Goal: Entertainment & Leisure: Consume media (video, audio)

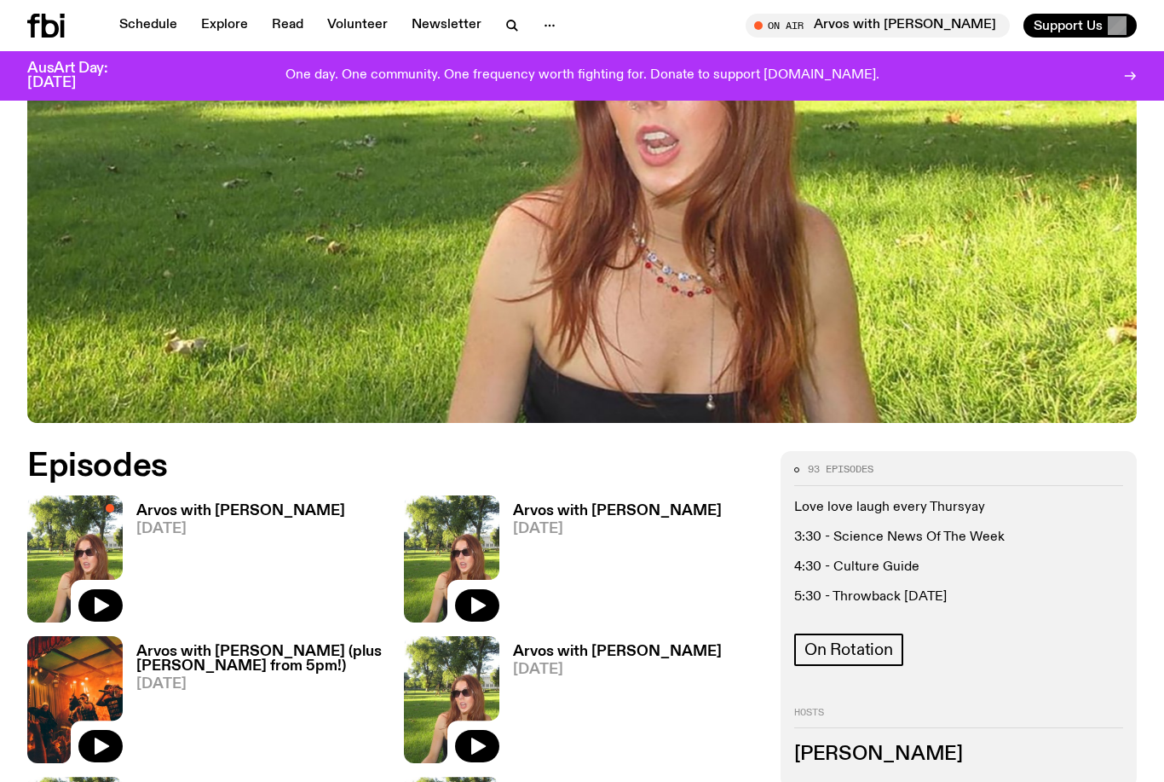
scroll to position [478, 0]
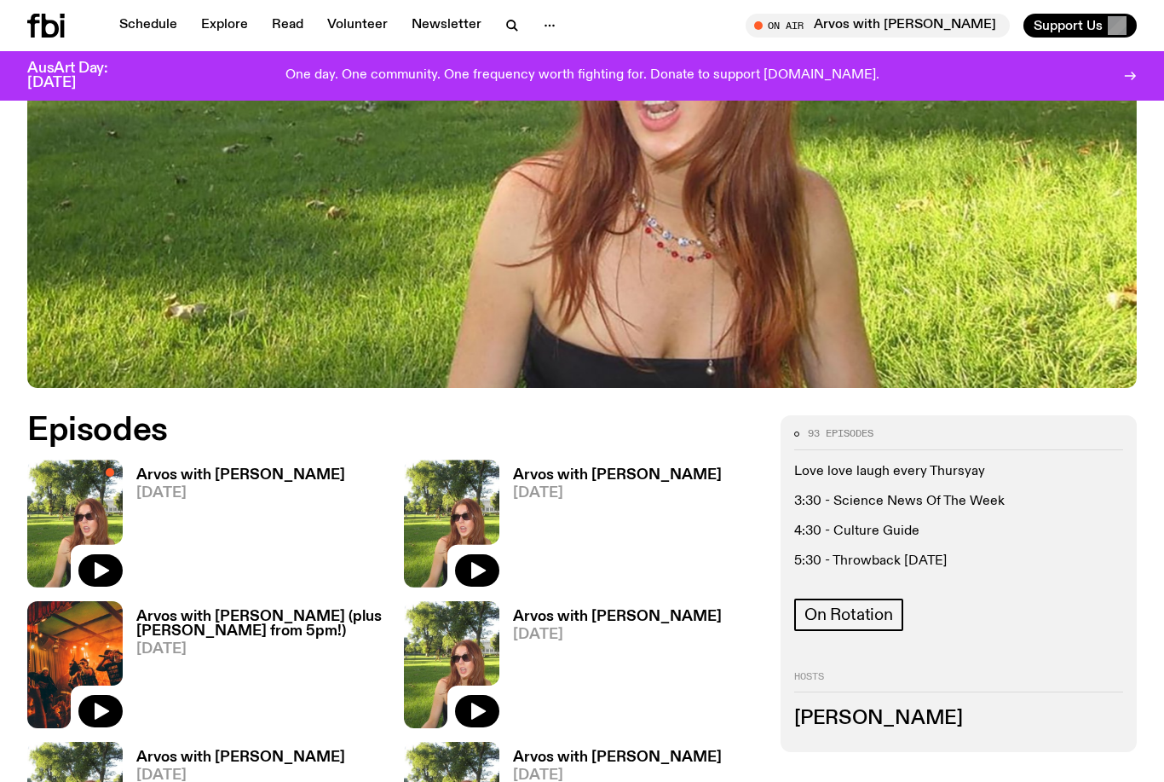
click at [605, 477] on h3 "Arvos with [PERSON_NAME]" at bounding box center [617, 475] width 209 height 14
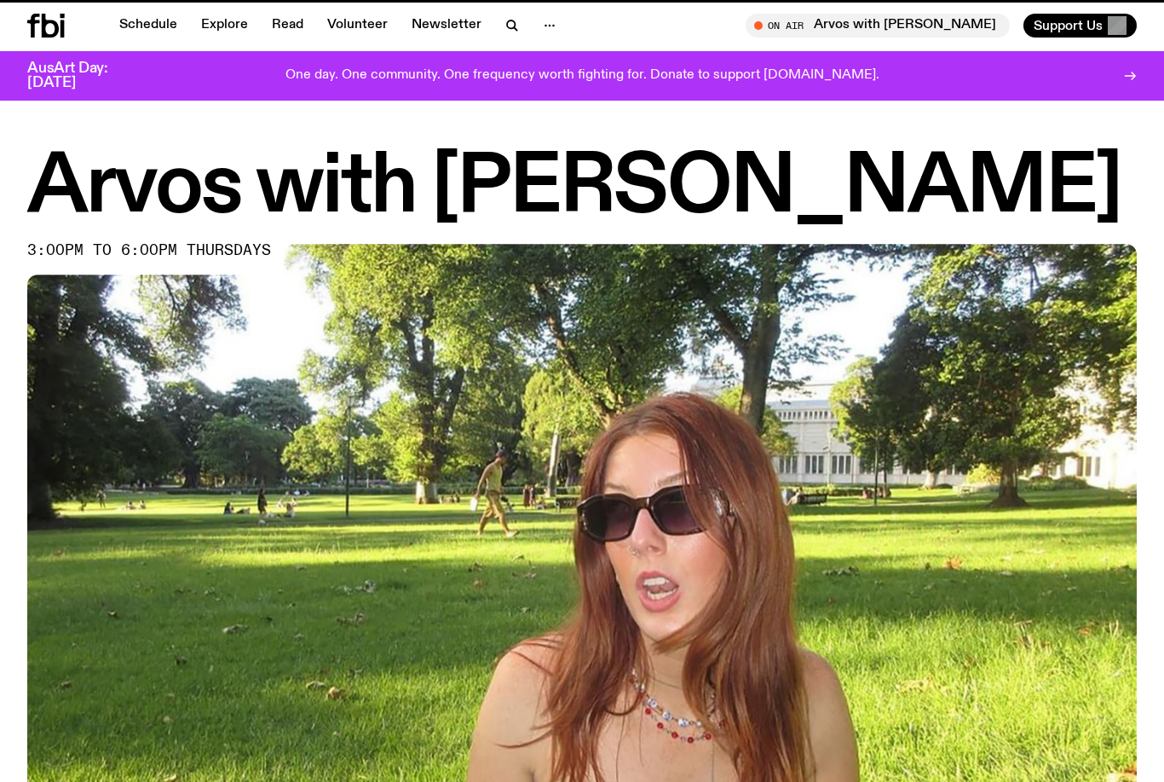
scroll to position [478, 0]
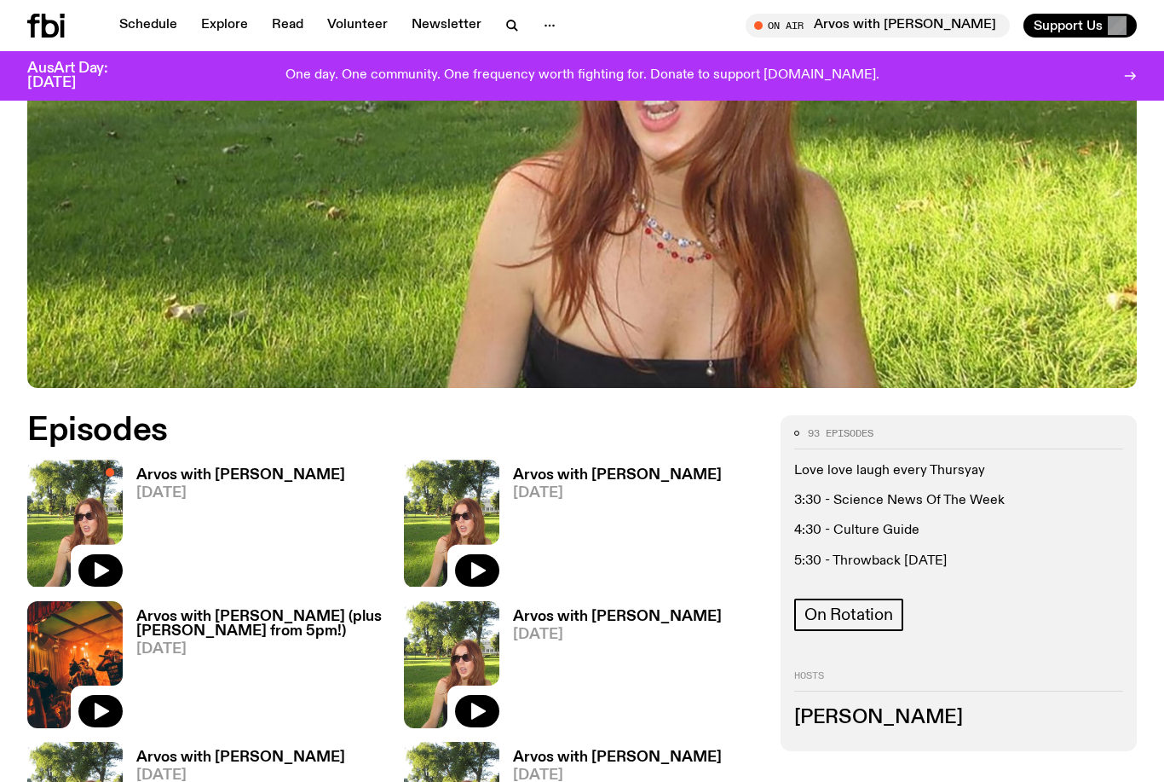
click at [251, 482] on h3 "Arvos with [PERSON_NAME]" at bounding box center [240, 475] width 209 height 14
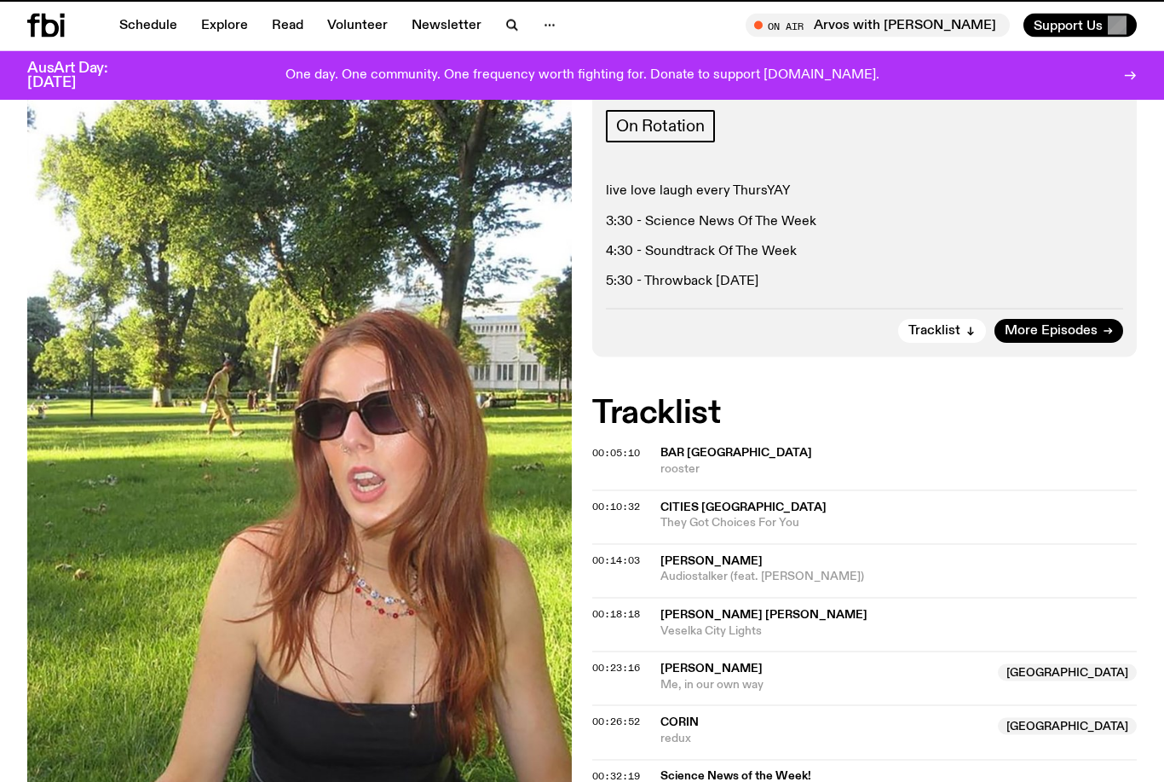
scroll to position [478, 0]
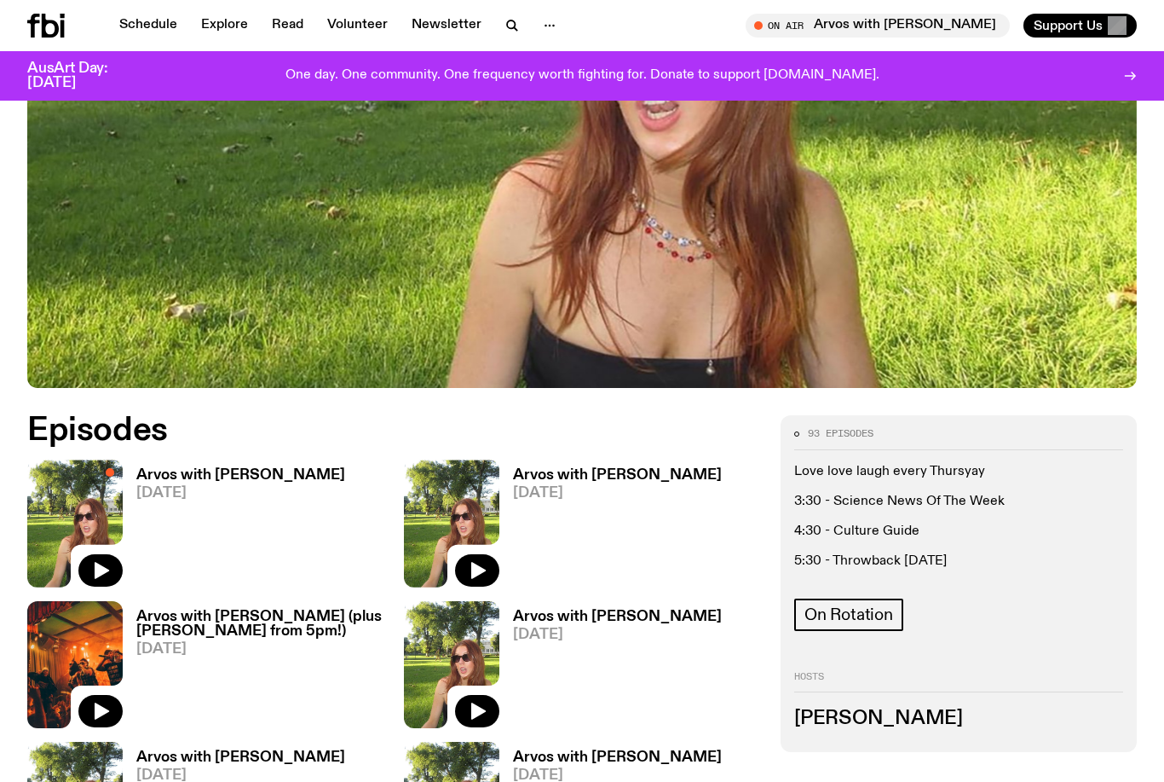
click at [245, 626] on h3 "Arvos with [PERSON_NAME] (plus [PERSON_NAME] from 5pm!)" at bounding box center [259, 623] width 247 height 29
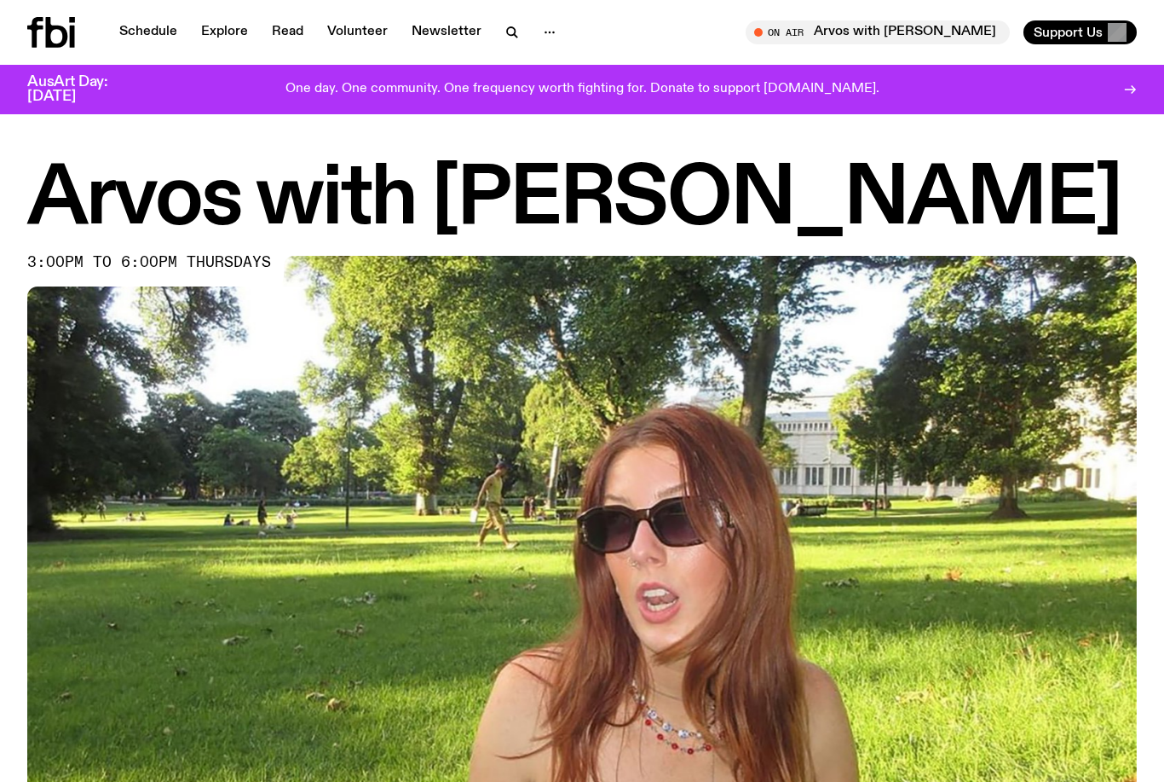
click at [56, 38] on icon at bounding box center [51, 32] width 48 height 31
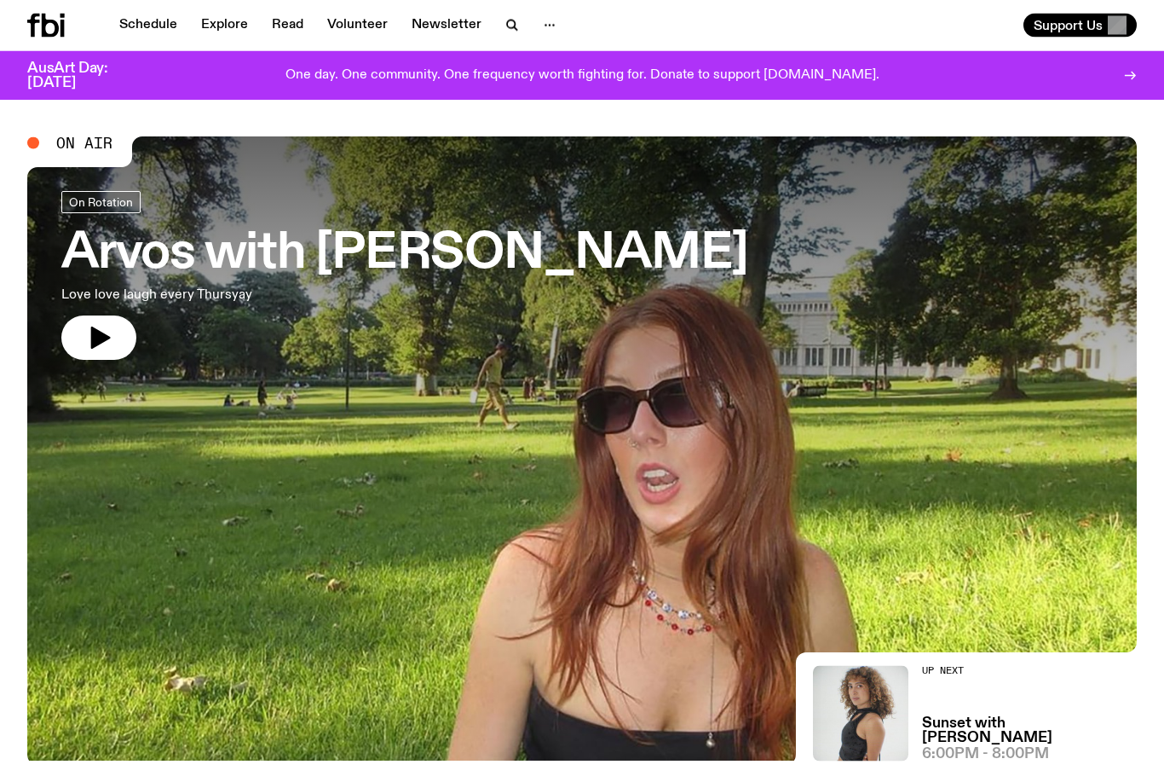
scroll to position [7, 0]
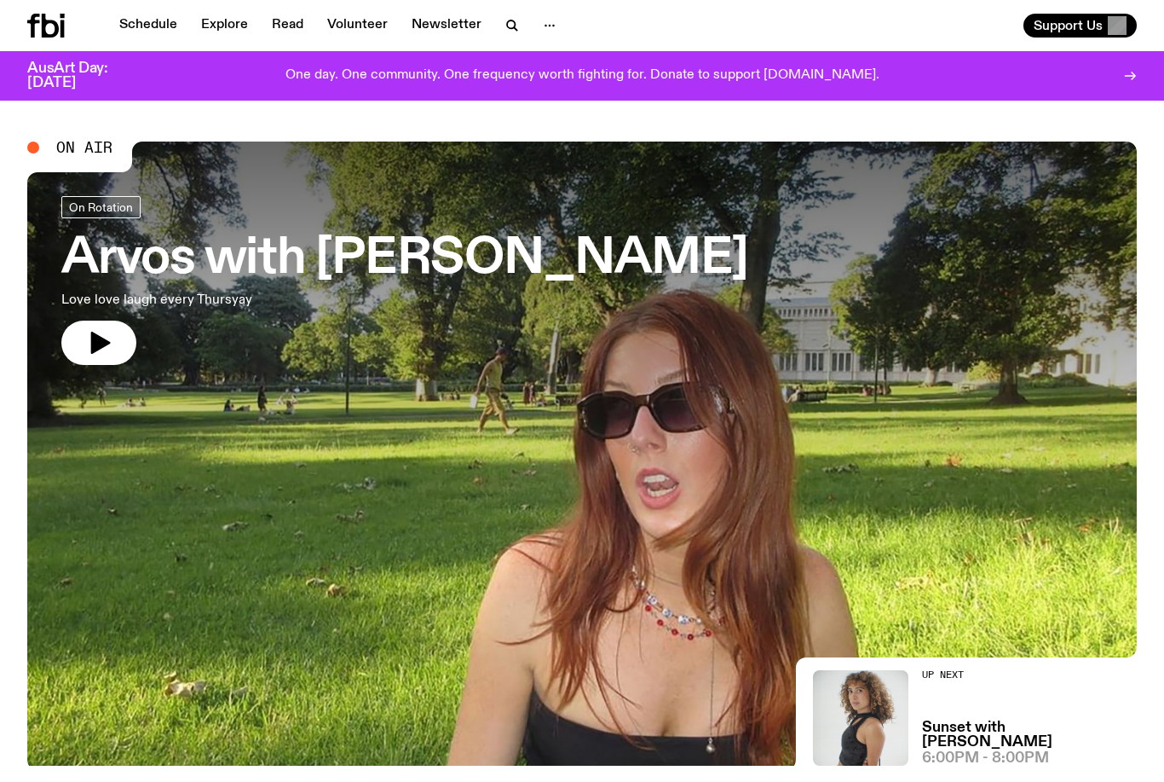
click at [502, 250] on h3 "Arvos with [PERSON_NAME]" at bounding box center [404, 259] width 687 height 48
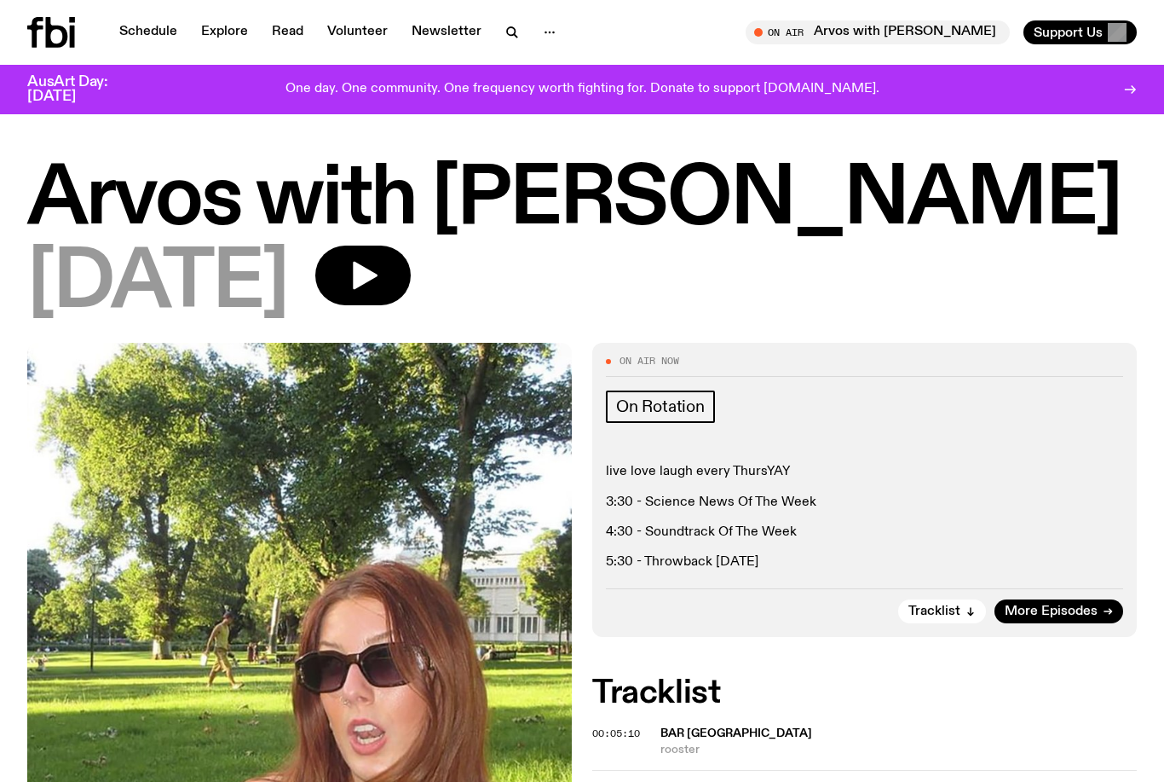
click at [148, 33] on link "Schedule" at bounding box center [148, 32] width 78 height 24
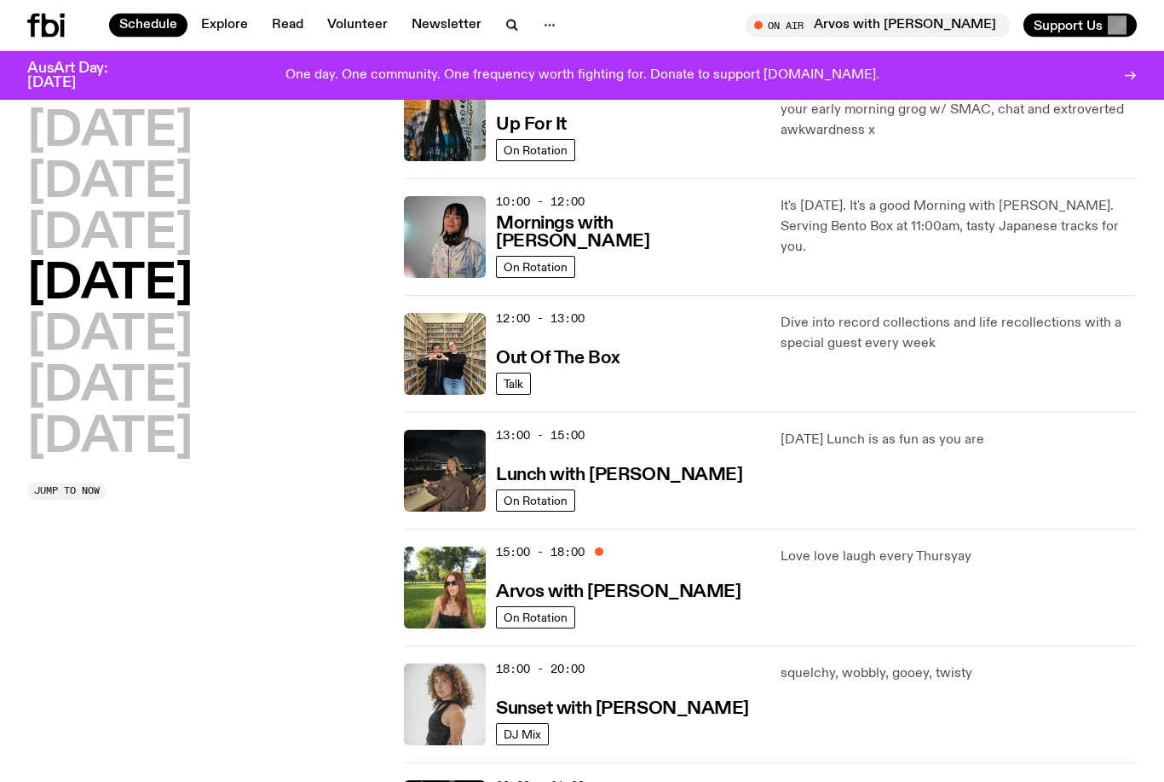
scroll to position [237, 0]
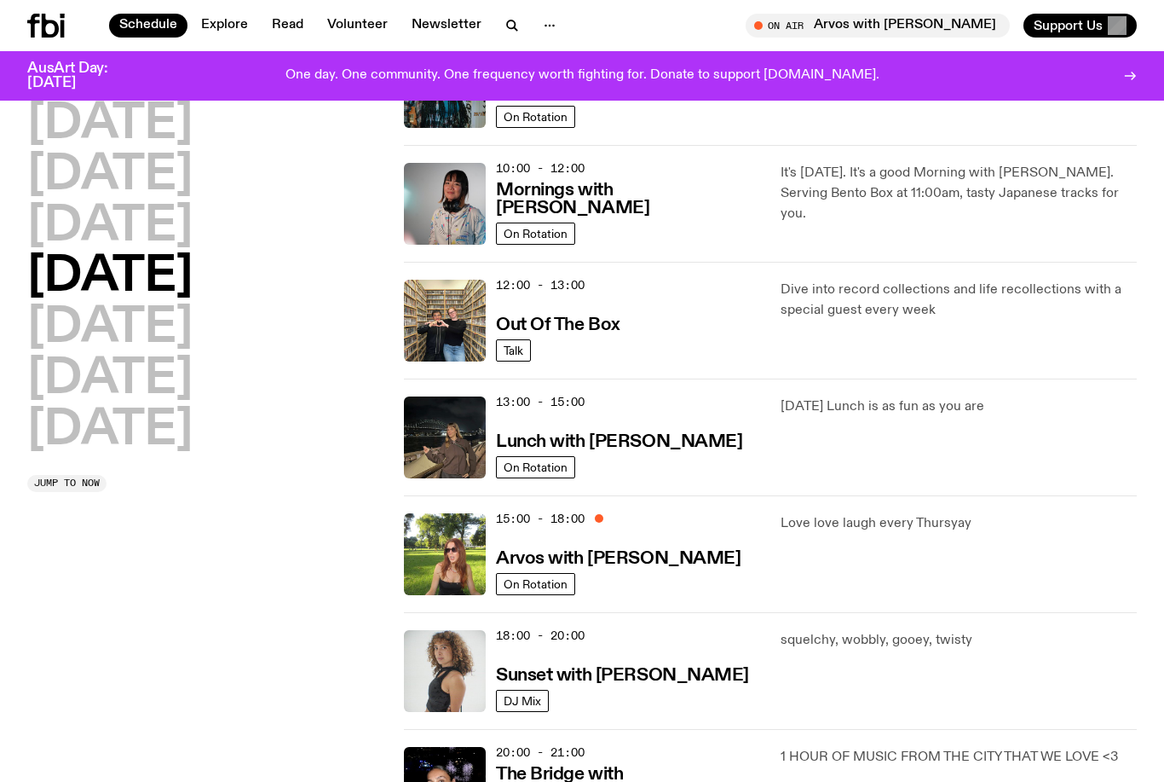
click at [636, 586] on div "15:00 - 18:00 Arvos with [PERSON_NAME]" at bounding box center [628, 554] width 264 height 82
click at [644, 553] on h3 "Arvos with [PERSON_NAME]" at bounding box center [618, 559] width 245 height 18
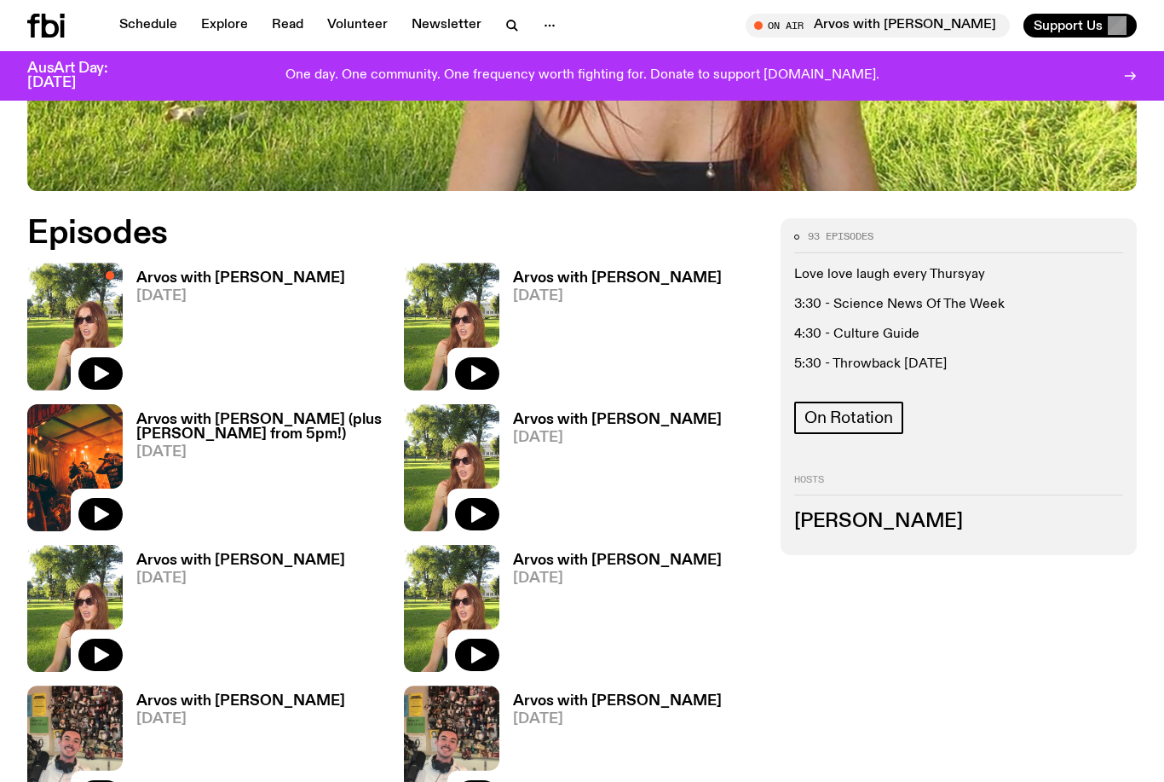
scroll to position [674, 0]
click at [640, 285] on h3 "Arvos with [PERSON_NAME]" at bounding box center [617, 279] width 209 height 14
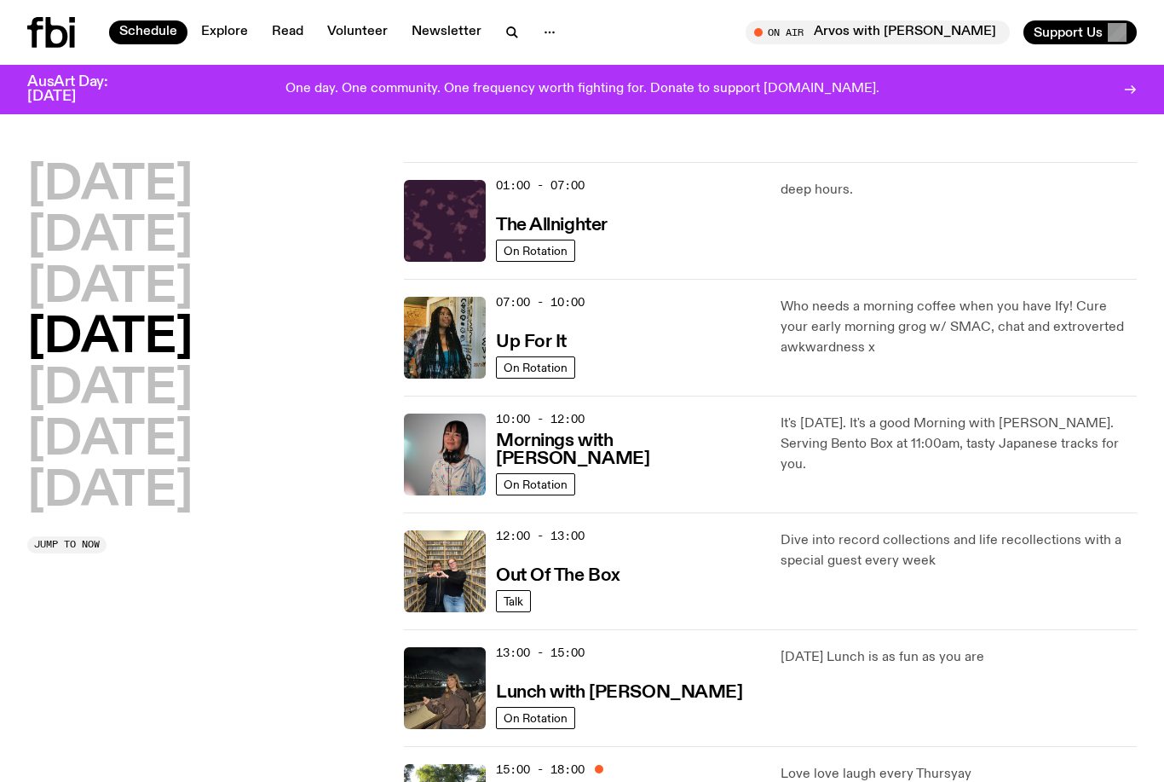
scroll to position [237, 0]
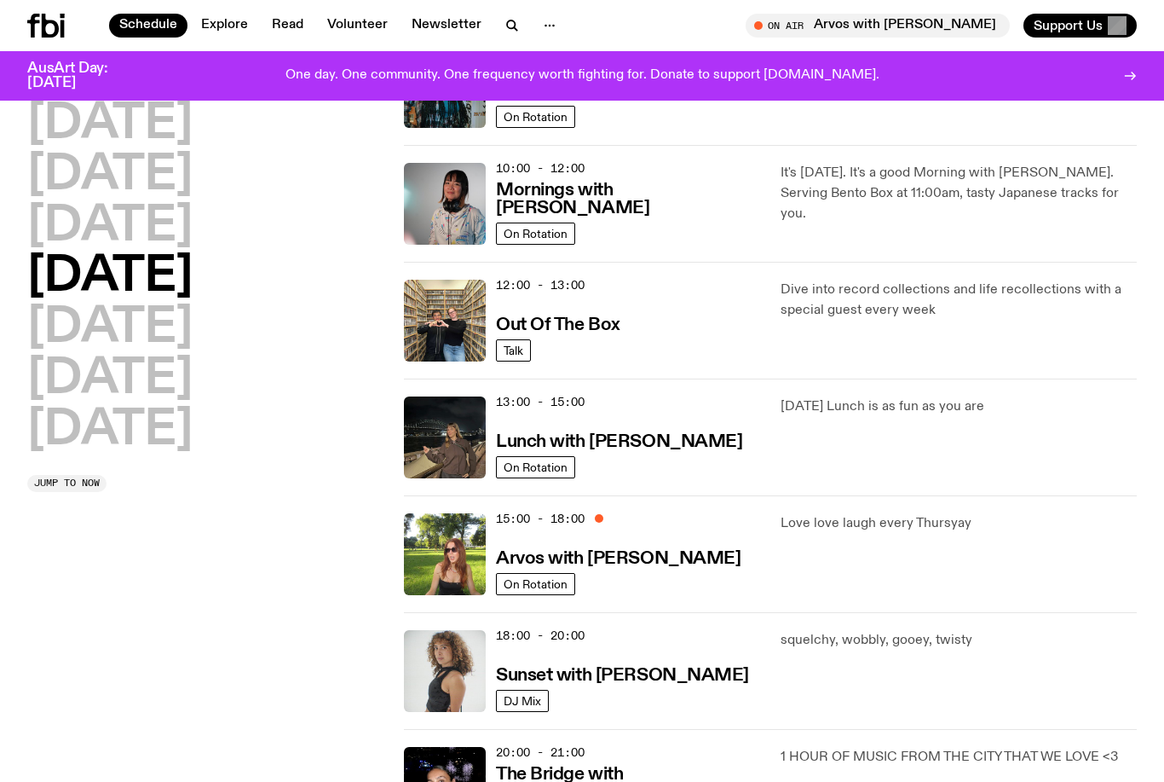
click at [632, 550] on h3 "Arvos with [PERSON_NAME]" at bounding box center [618, 559] width 245 height 18
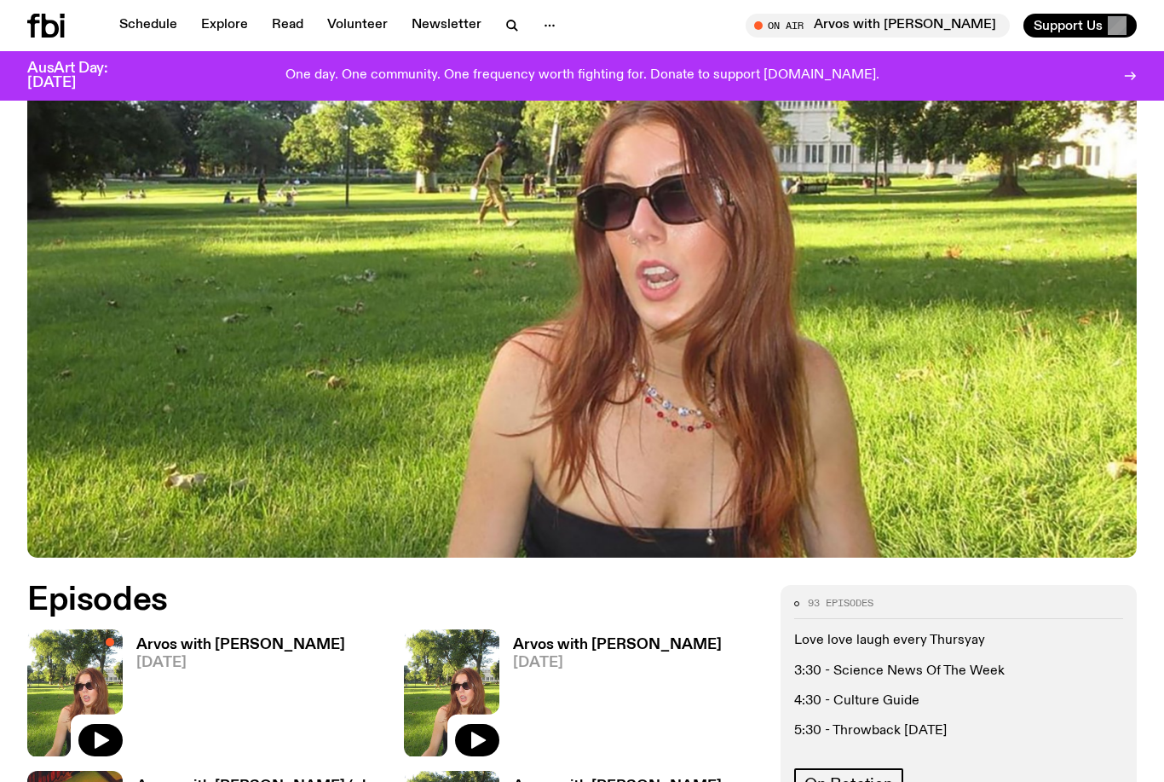
scroll to position [578, 0]
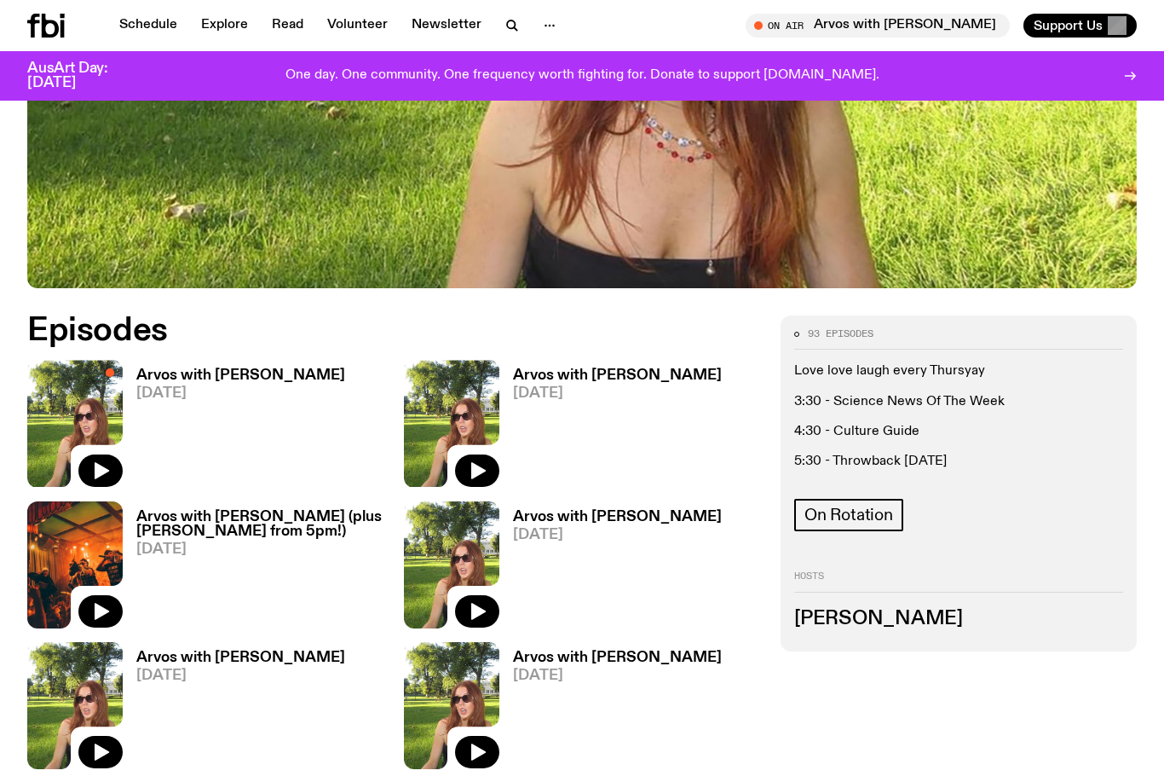
click at [280, 388] on span "[DATE]" at bounding box center [240, 393] width 209 height 14
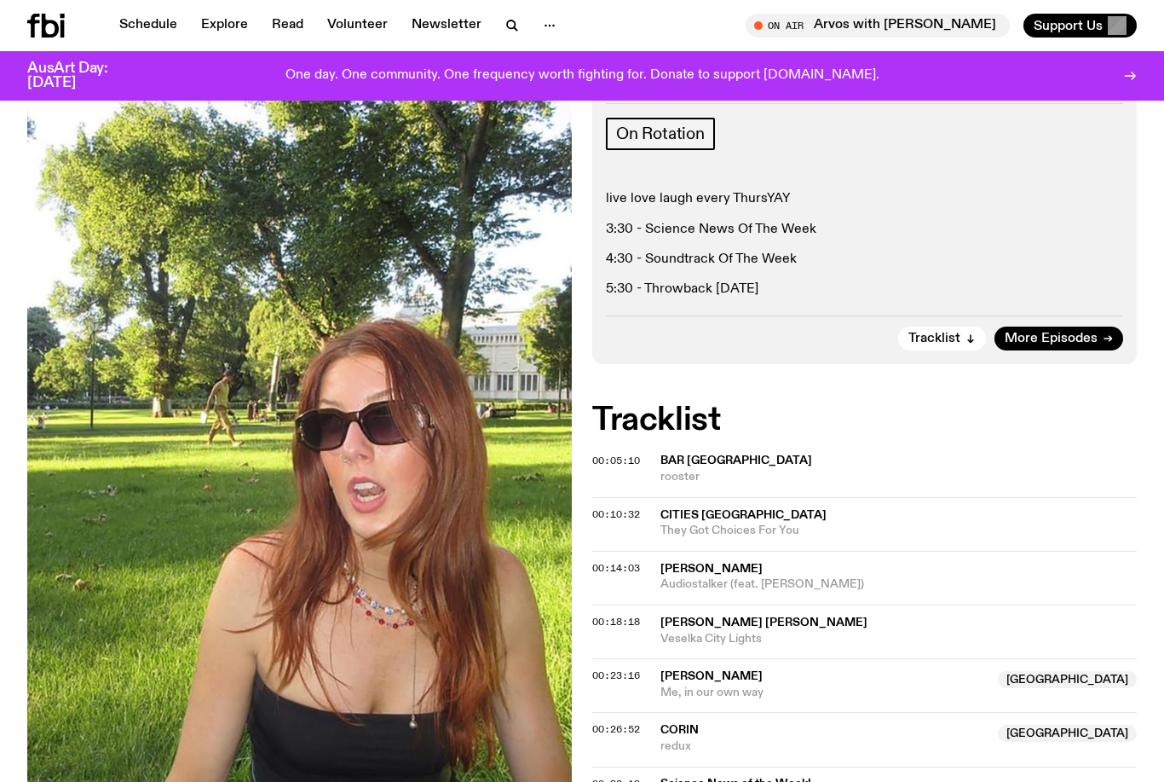
scroll to position [260, 0]
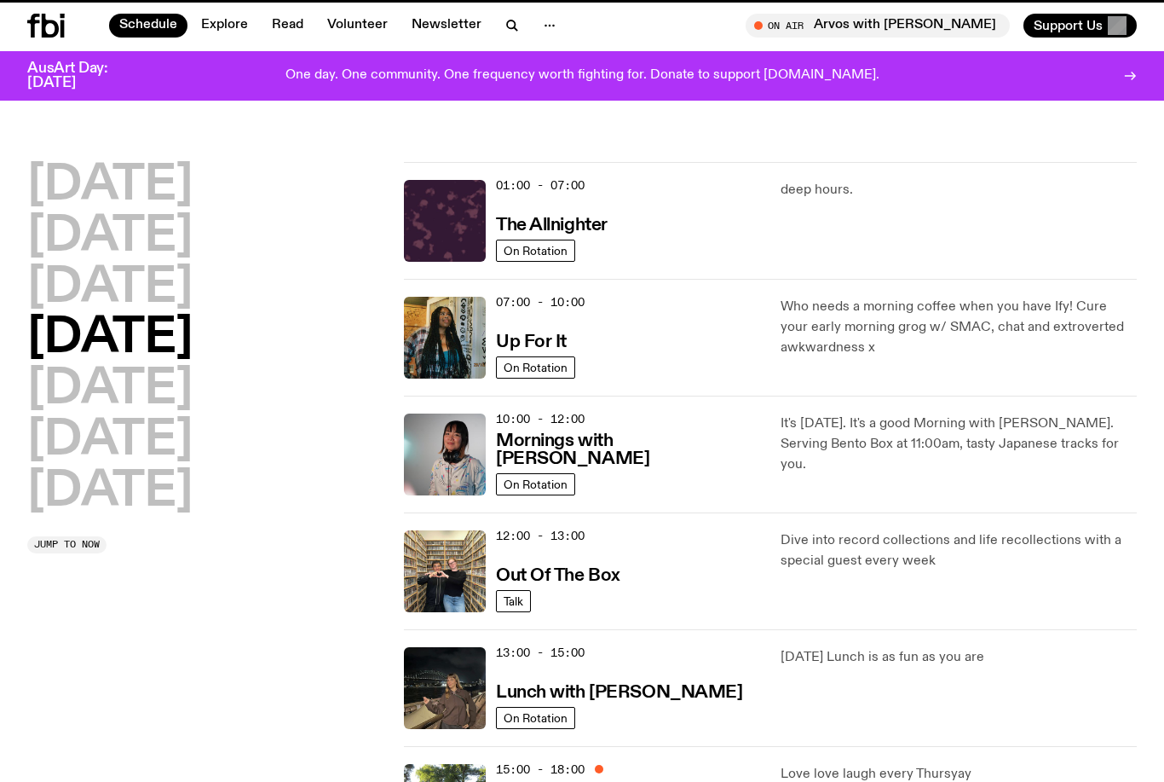
scroll to position [237, 0]
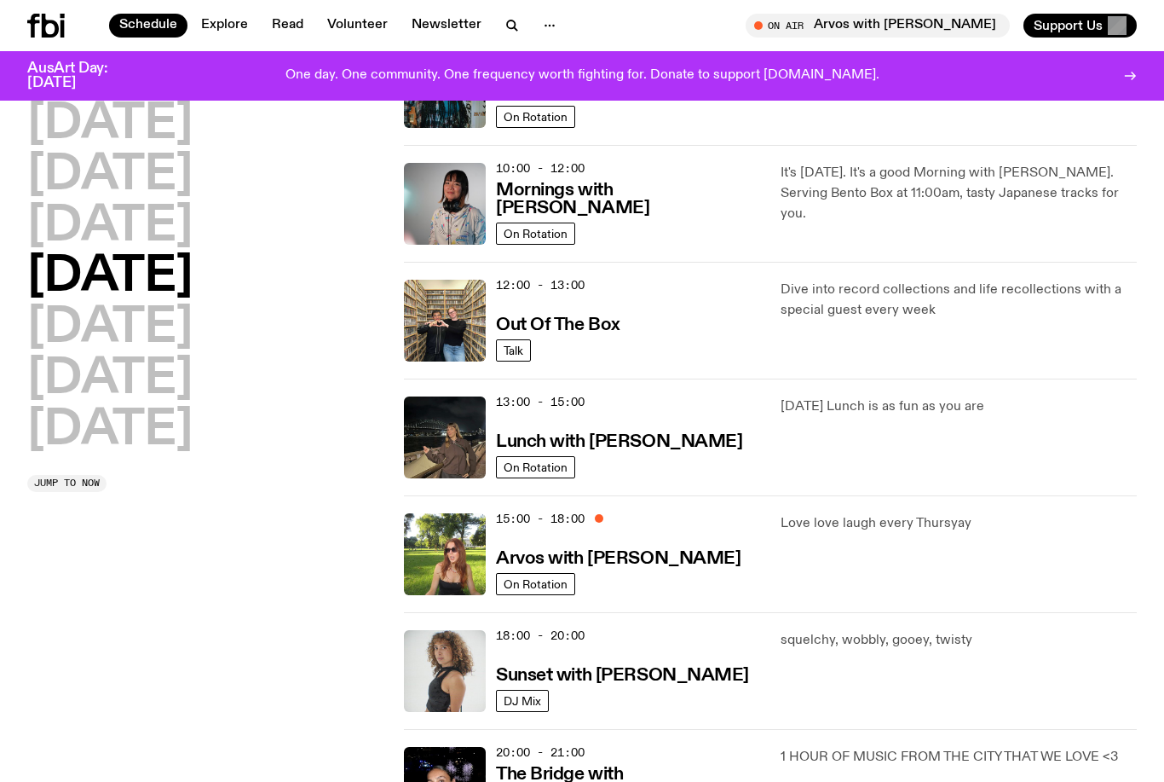
click at [456, 349] on img at bounding box center [445, 321] width 82 height 82
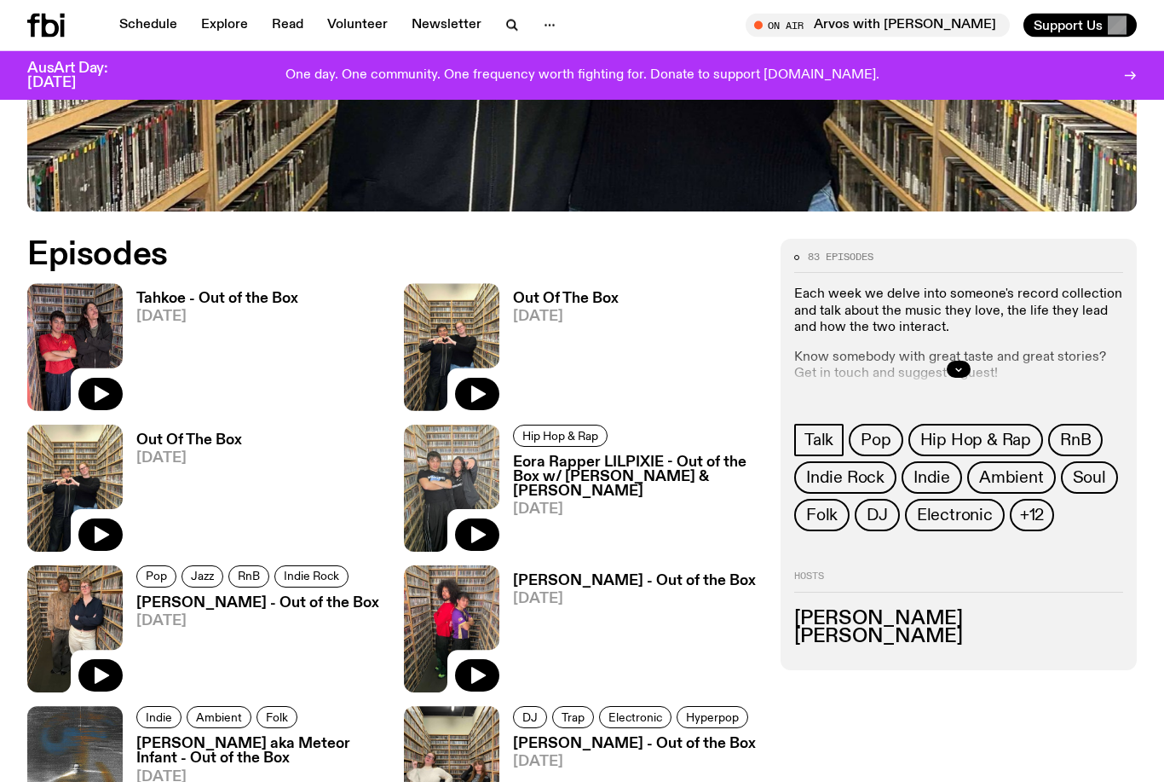
scroll to position [663, 0]
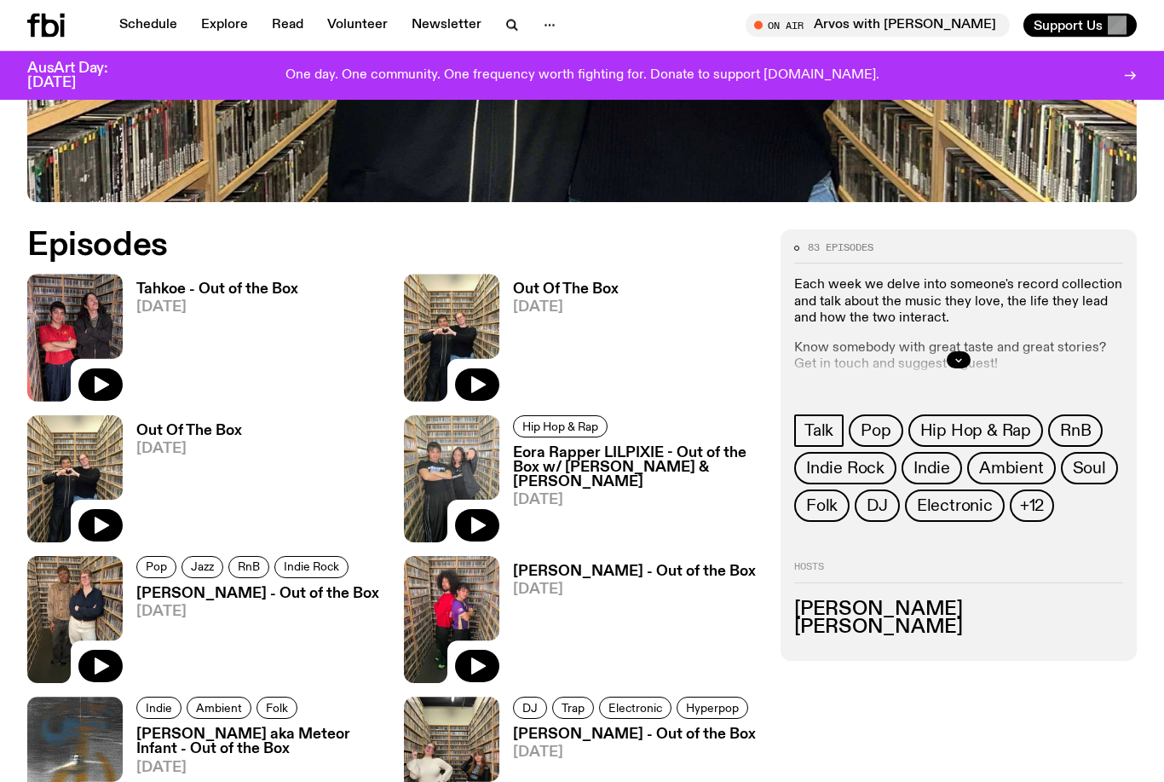
click at [557, 303] on span "[DATE]" at bounding box center [566, 308] width 106 height 14
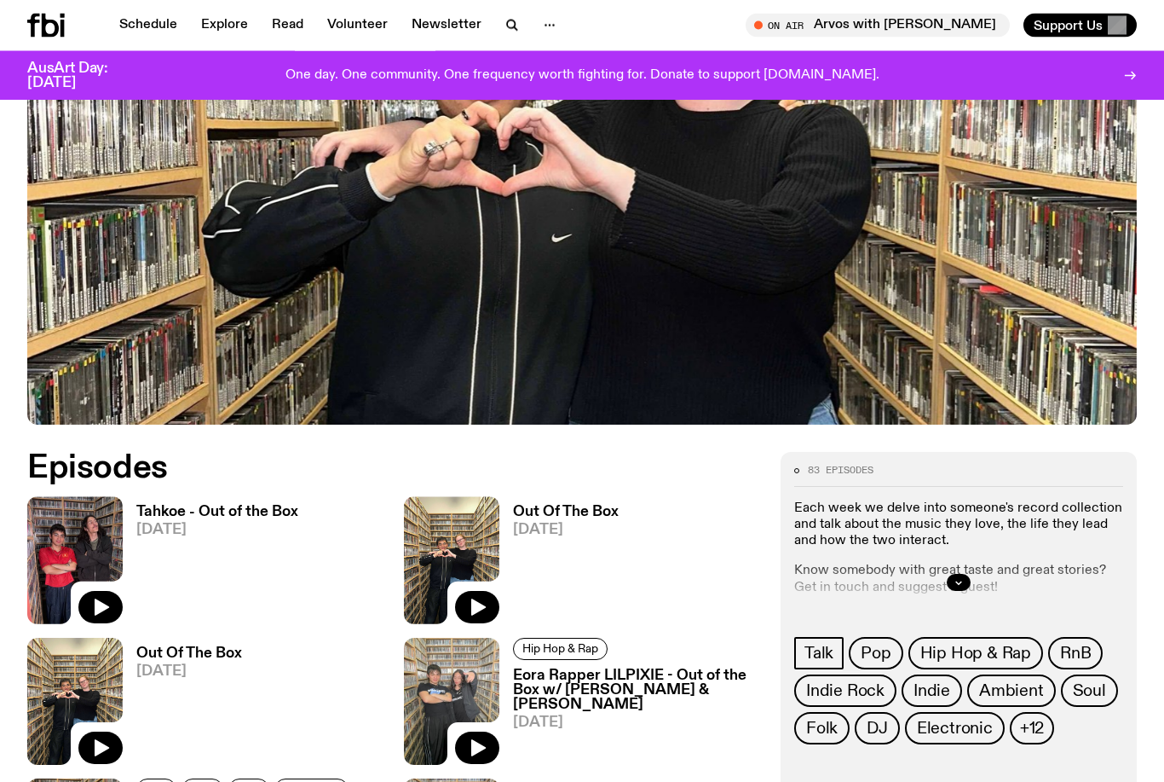
scroll to position [447, 0]
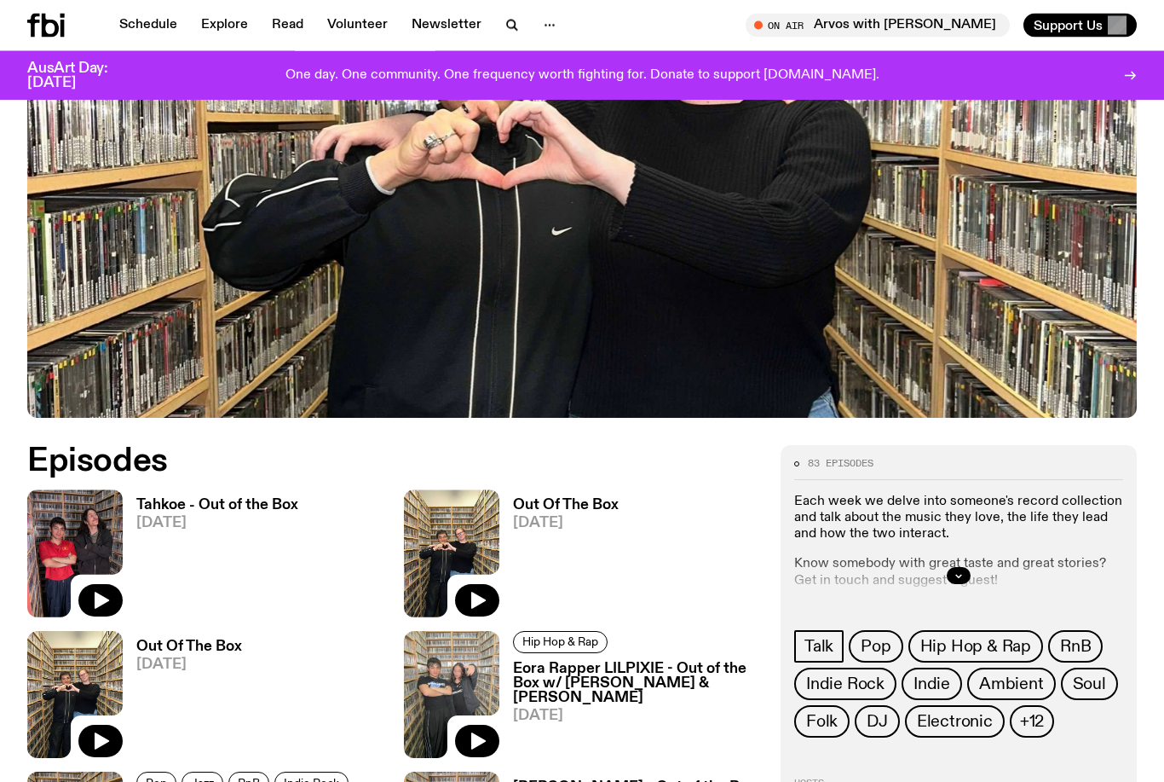
click at [286, 502] on h3 "Tahkoe - Out of the Box" at bounding box center [217, 506] width 162 height 14
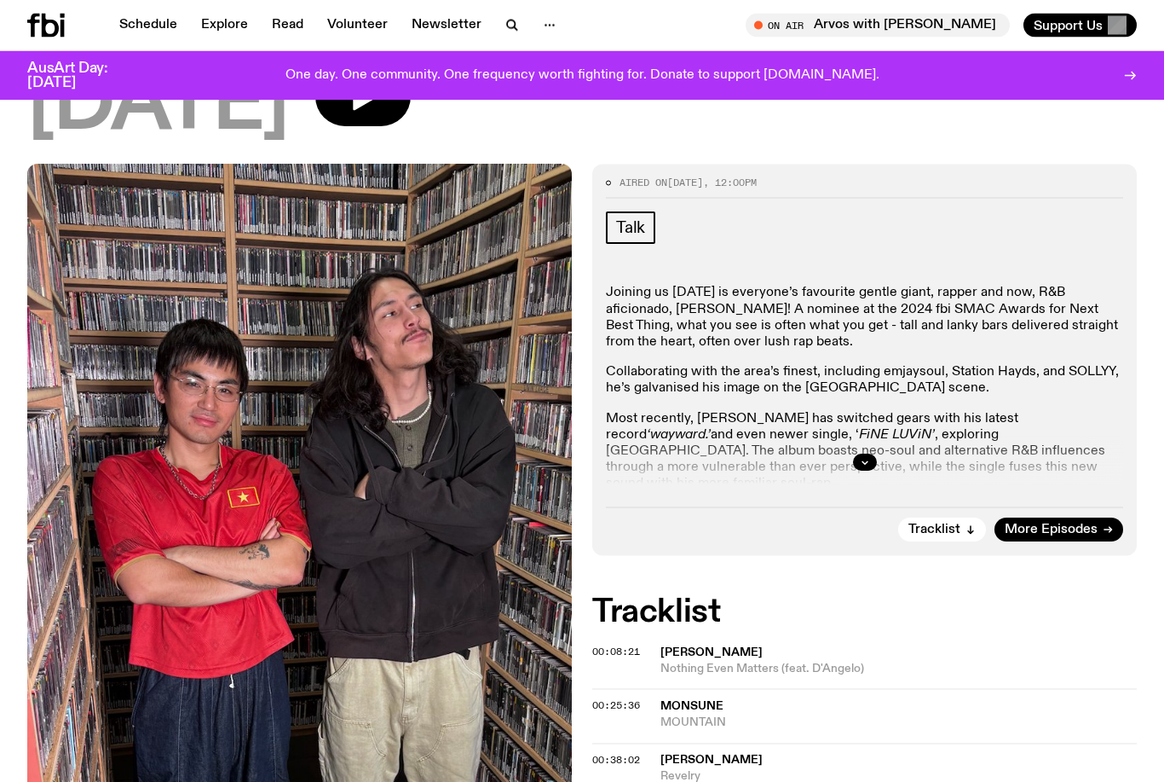
scroll to position [165, 0]
click at [842, 462] on div at bounding box center [864, 462] width 517 height 55
click at [866, 448] on div at bounding box center [864, 462] width 517 height 55
click at [849, 459] on div at bounding box center [864, 462] width 517 height 55
click at [859, 458] on button "button" at bounding box center [865, 461] width 24 height 17
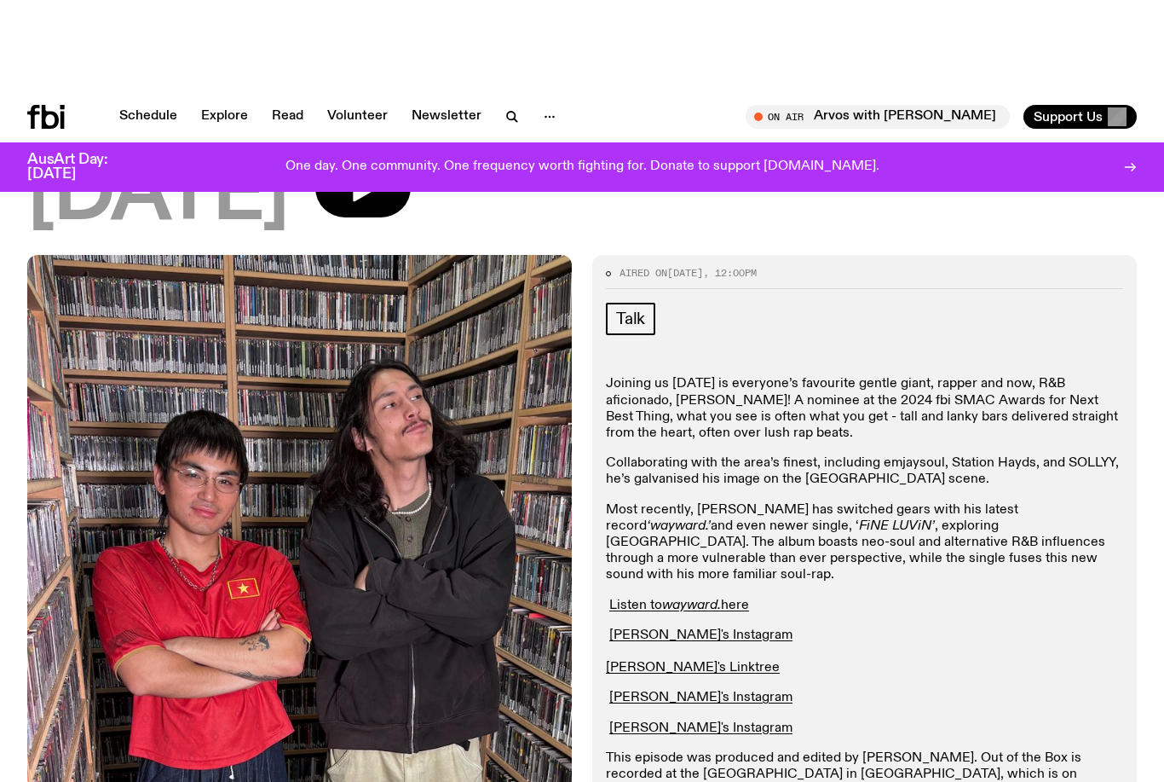
scroll to position [0, 0]
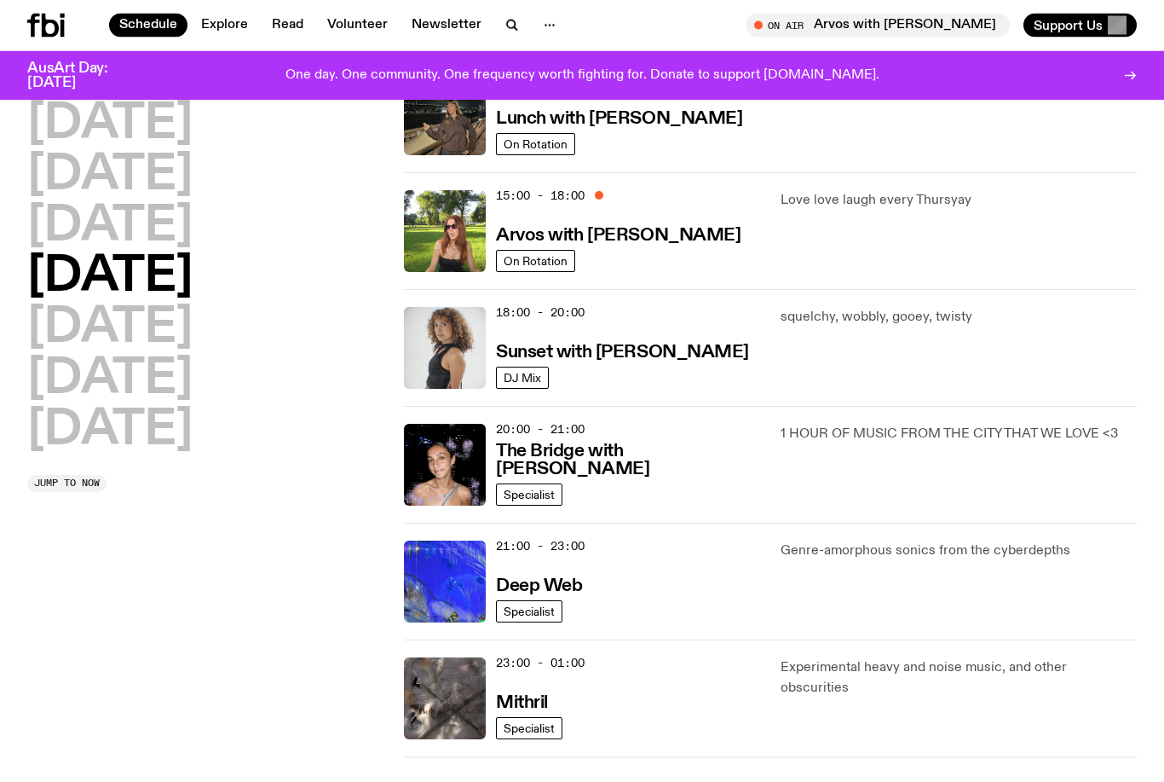
scroll to position [560, 0]
click at [638, 361] on h3 "Sunset with [PERSON_NAME]" at bounding box center [622, 352] width 253 height 18
